Goal: Information Seeking & Learning: Learn about a topic

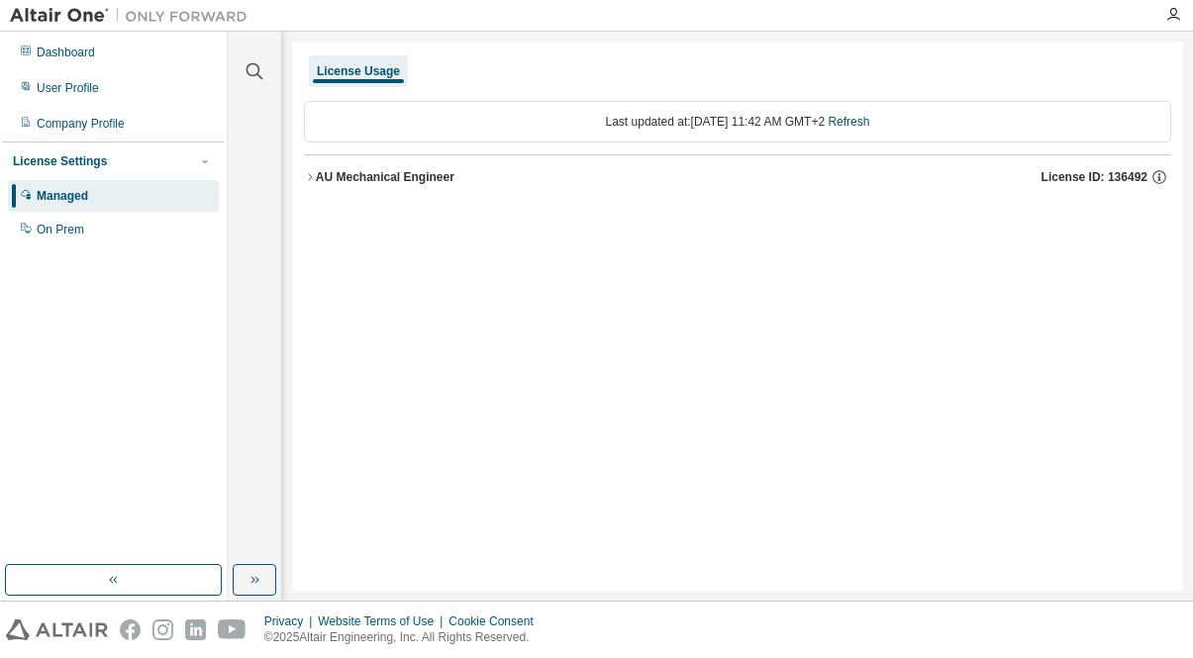
click at [72, 17] on img at bounding box center [134, 16] width 248 height 20
click at [1169, 13] on icon "button" at bounding box center [1173, 15] width 16 height 16
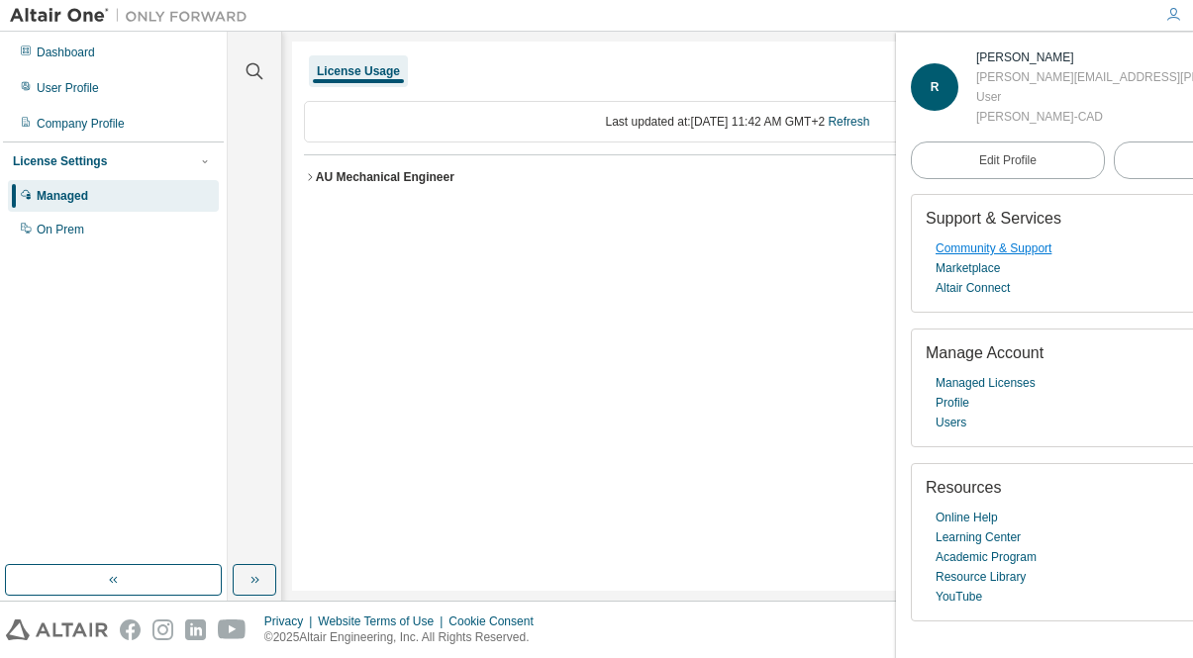
click at [1031, 251] on link "Community & Support" at bounding box center [994, 249] width 116 height 20
click at [361, 178] on div "AU Mechanical Engineer" at bounding box center [385, 177] width 139 height 16
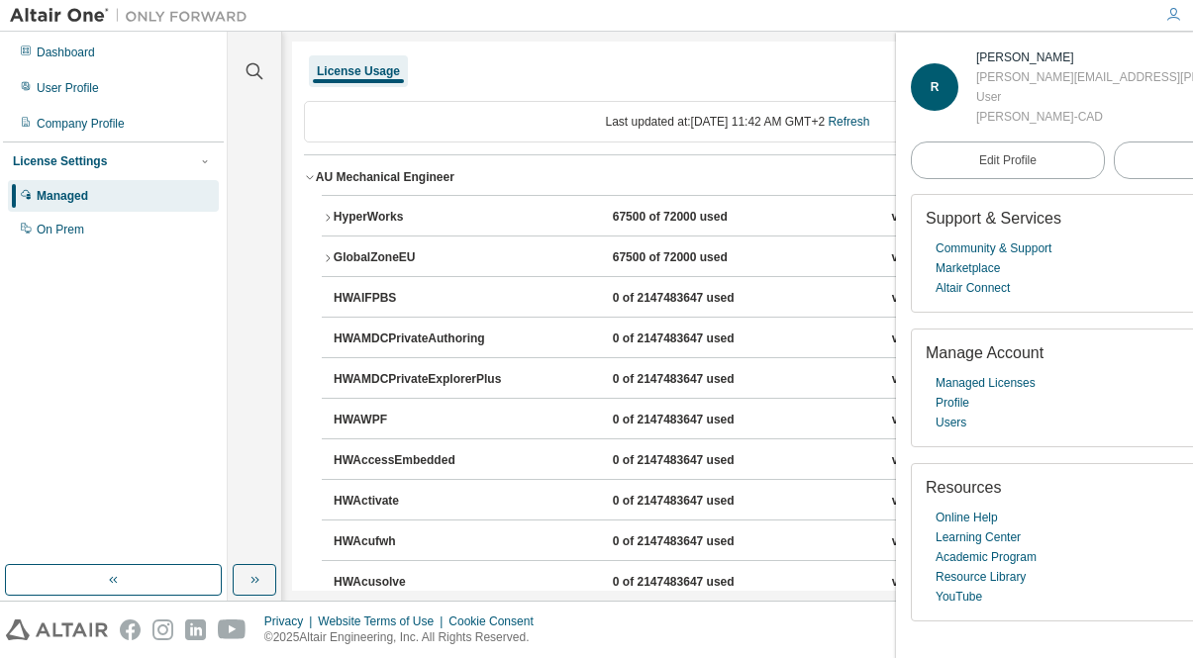
click at [469, 214] on div "HyperWorks" at bounding box center [423, 218] width 178 height 18
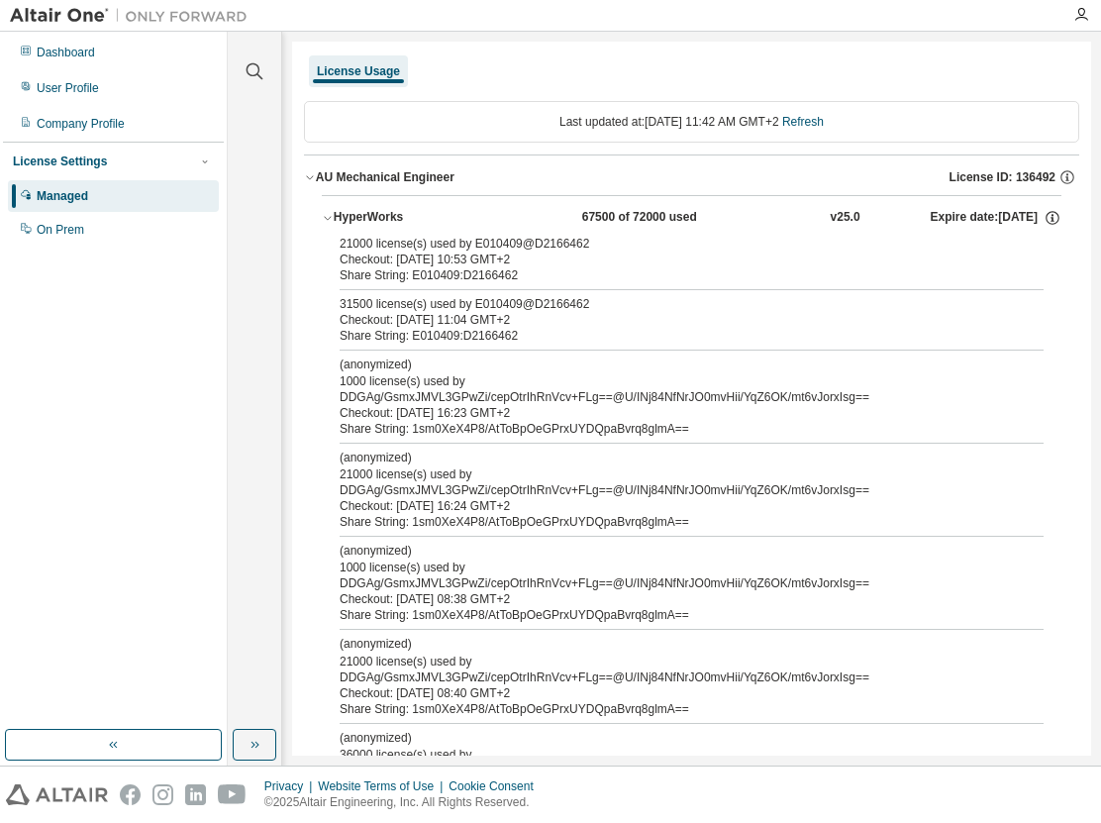
click at [361, 175] on div "AU Mechanical Engineer" at bounding box center [385, 177] width 139 height 16
